Goal: Find specific page/section: Find specific page/section

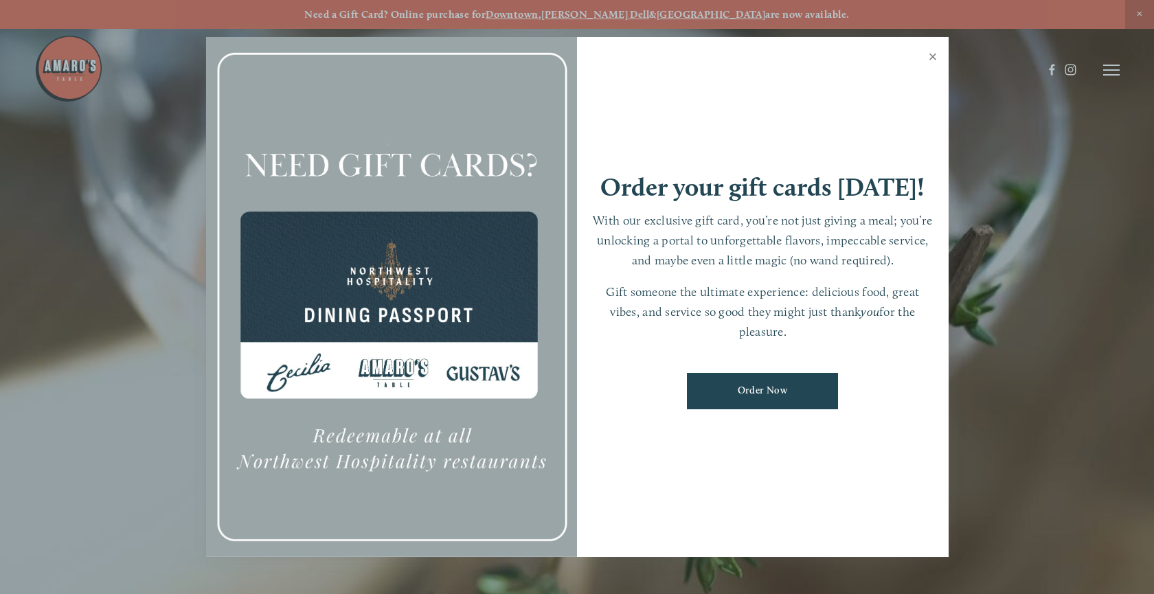
click at [936, 57] on link "Close" at bounding box center [933, 58] width 27 height 38
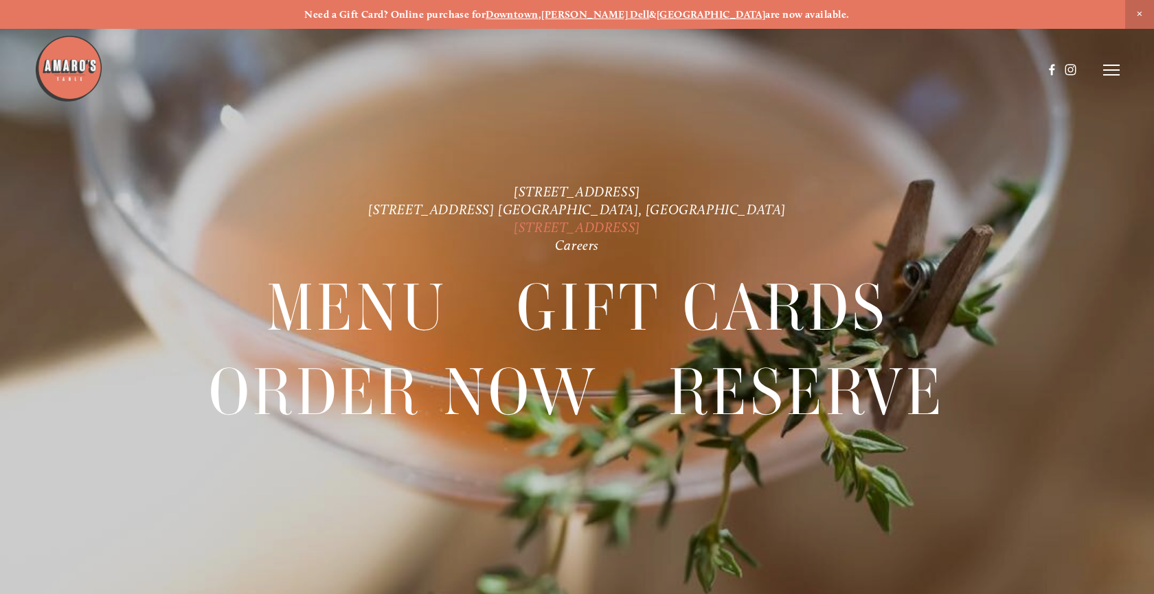
click at [561, 227] on link "[STREET_ADDRESS]" at bounding box center [577, 227] width 126 height 16
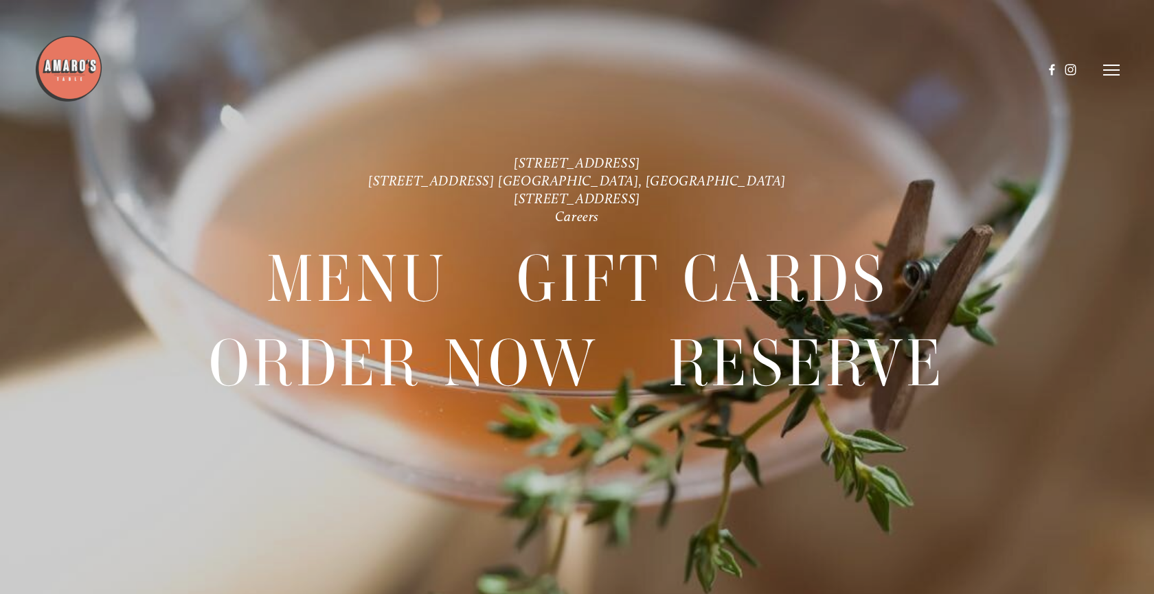
scroll to position [29, 0]
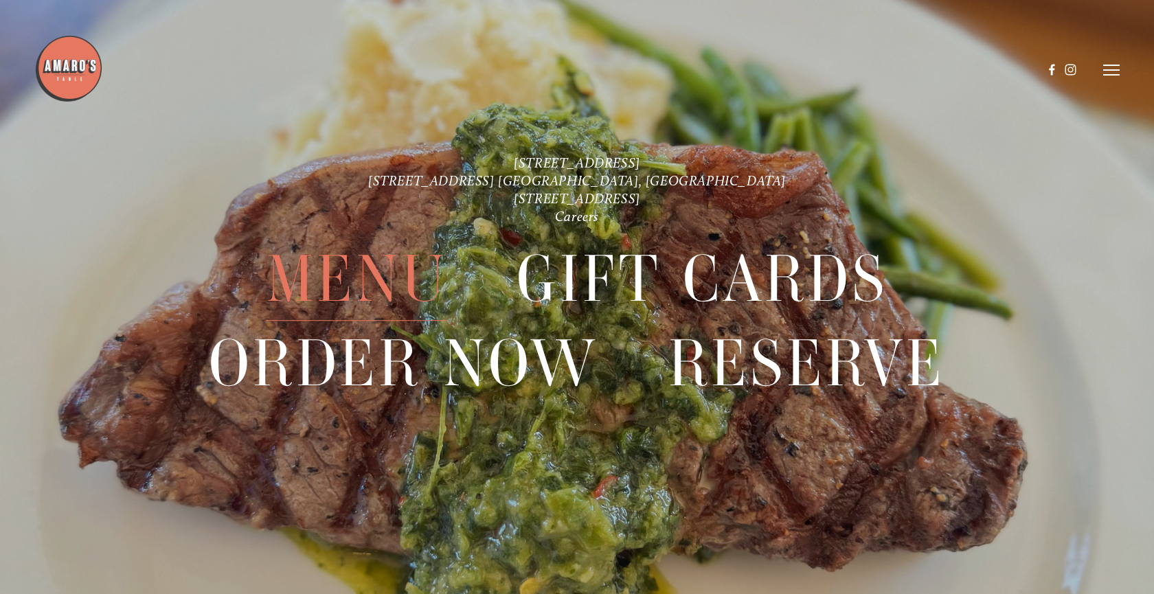
click at [405, 276] on span "Menu" at bounding box center [357, 279] width 181 height 84
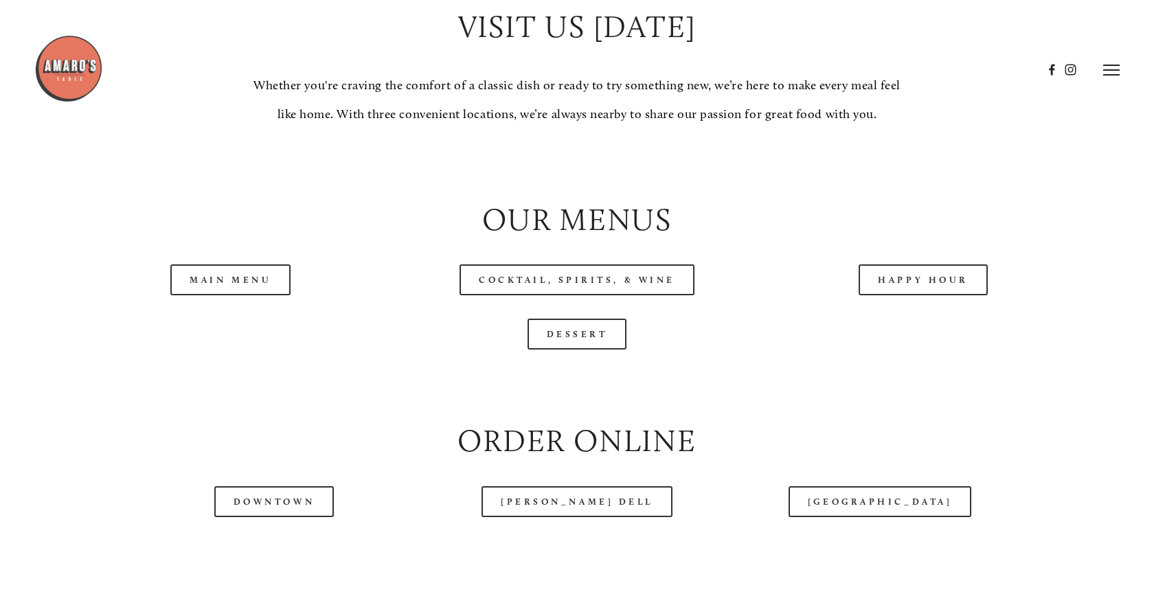
scroll to position [1352, 0]
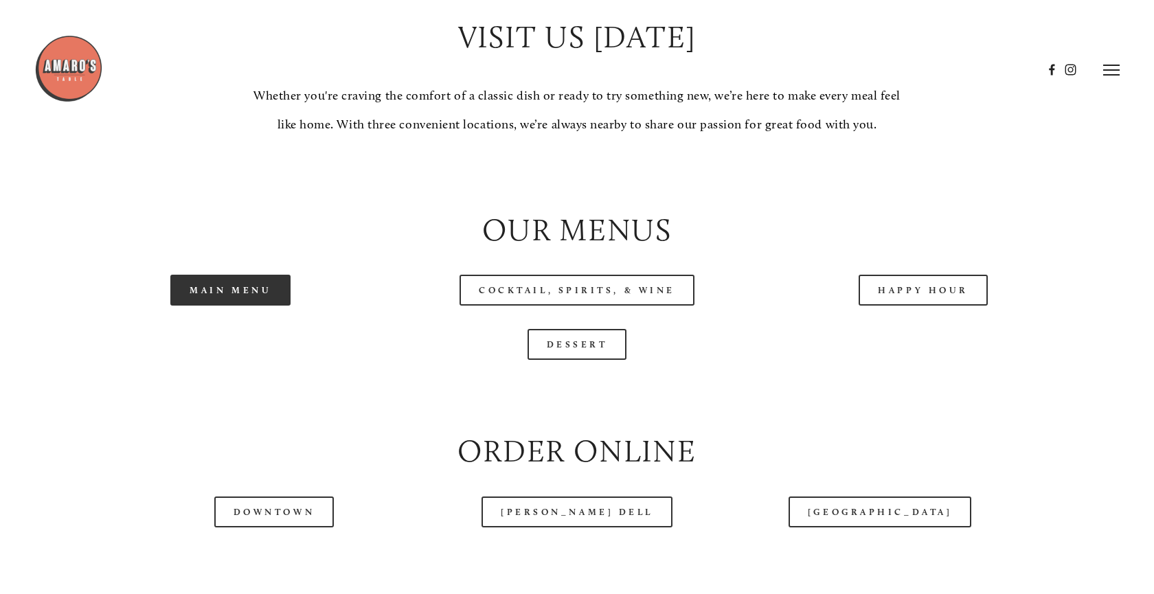
click at [214, 286] on link "Main Menu" at bounding box center [230, 290] width 120 height 31
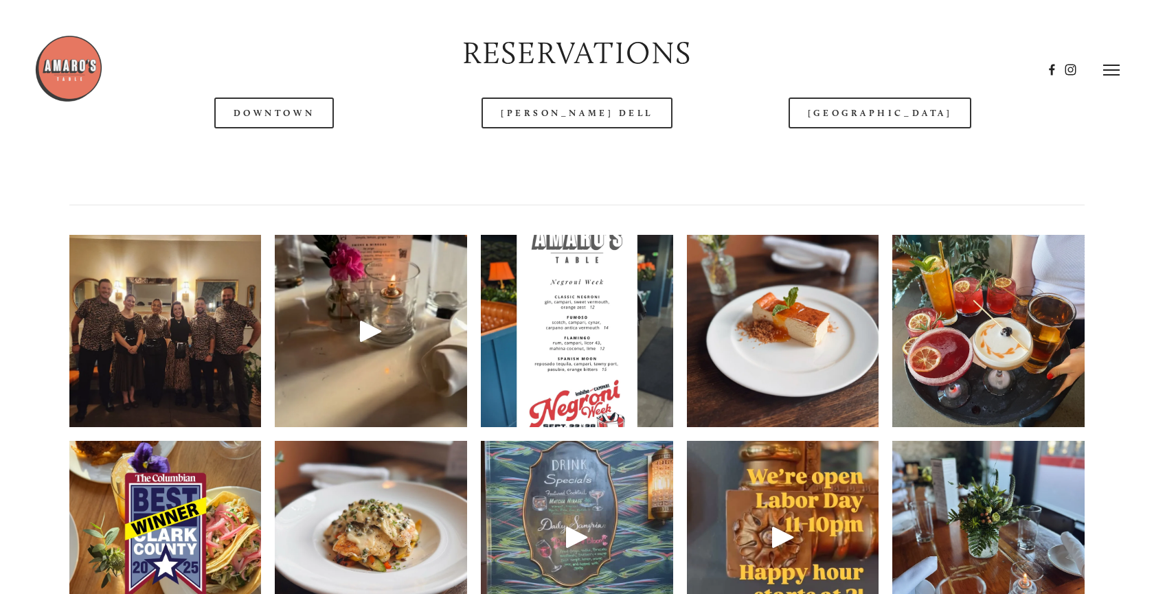
scroll to position [1918, 0]
click at [860, 95] on header "Menu Order Now Visit Gallery 0" at bounding box center [576, 36] width 1085 height 140
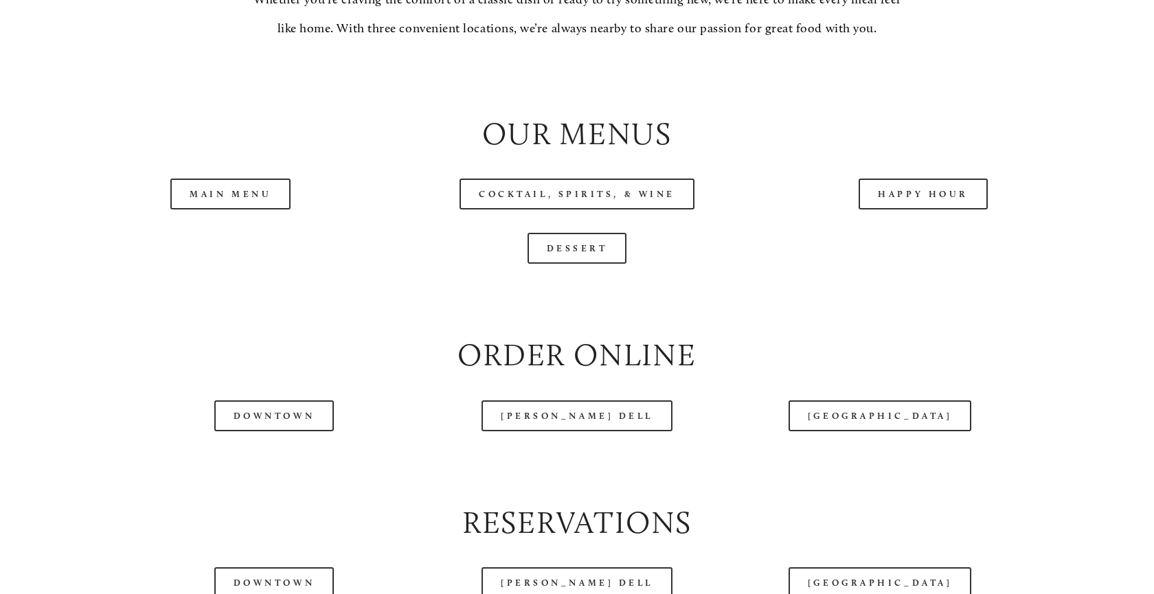
scroll to position [1452, 0]
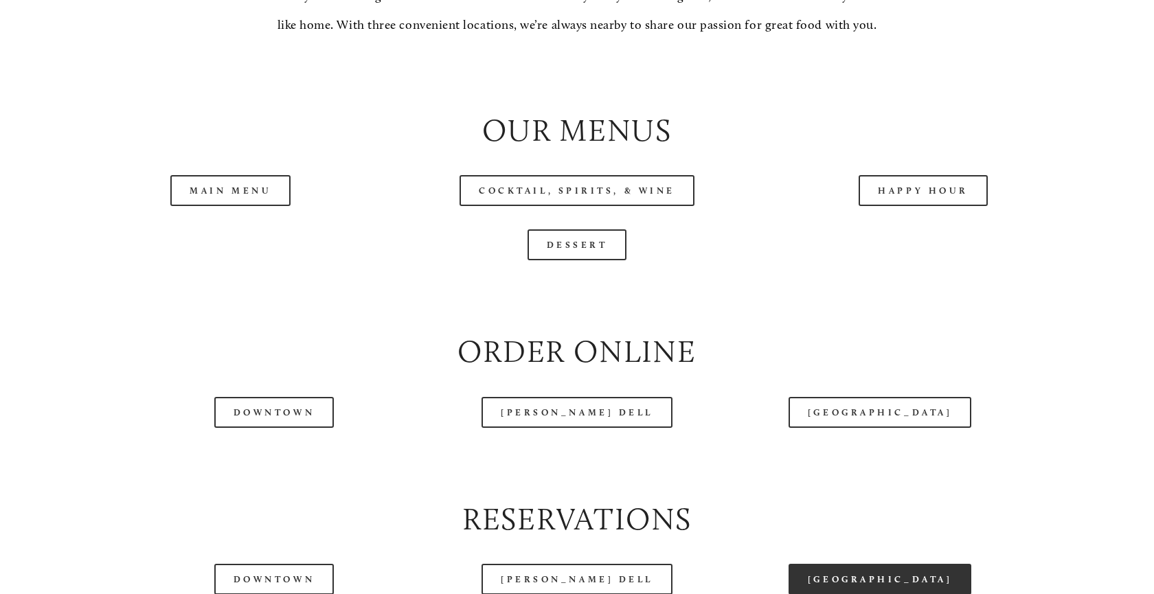
click at [839, 571] on link "[GEOGRAPHIC_DATA]" at bounding box center [880, 579] width 183 height 31
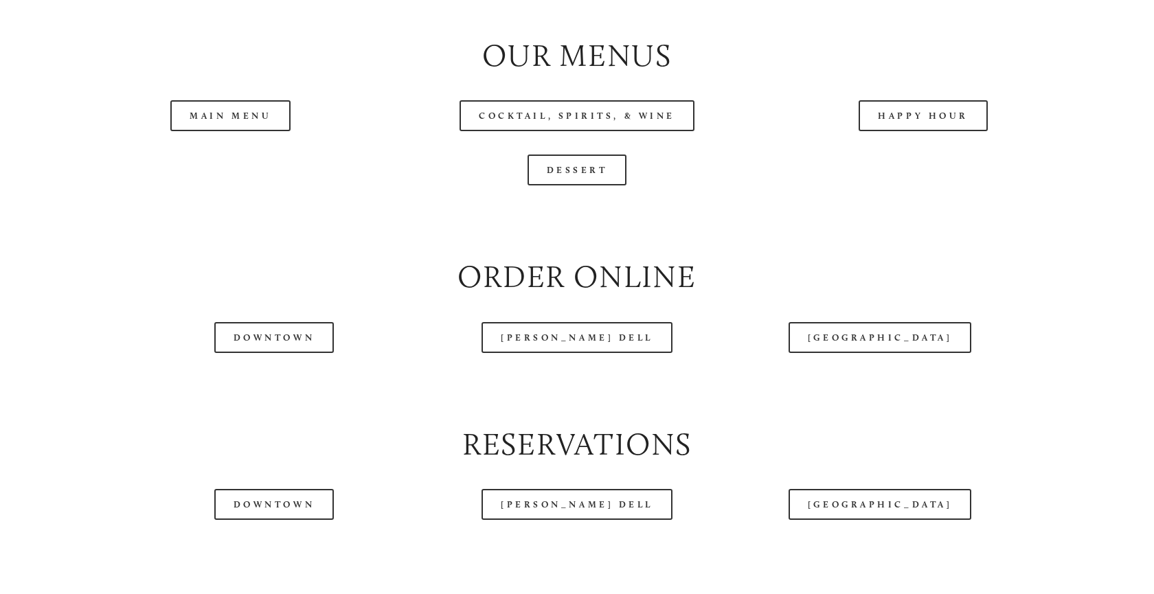
scroll to position [1527, 0]
